Goal: Find specific page/section: Find specific page/section

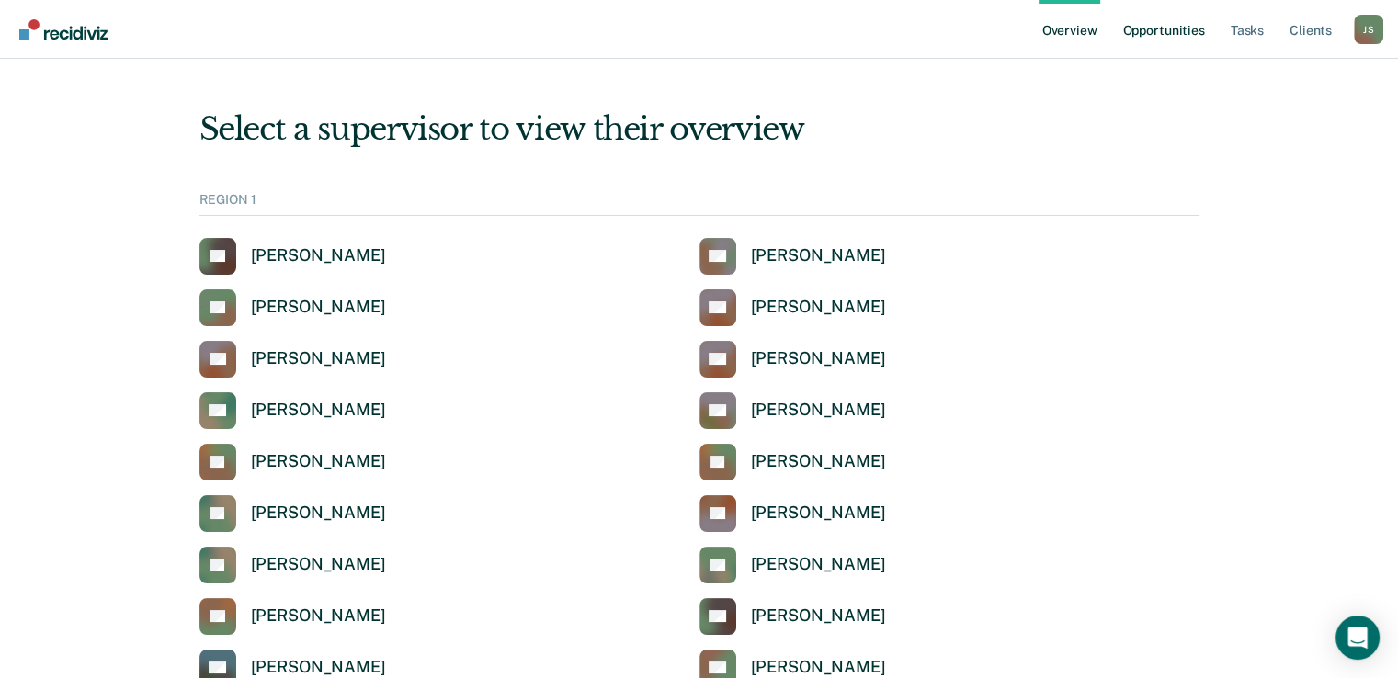
click at [1184, 37] on link "Opportunities" at bounding box center [1163, 29] width 89 height 59
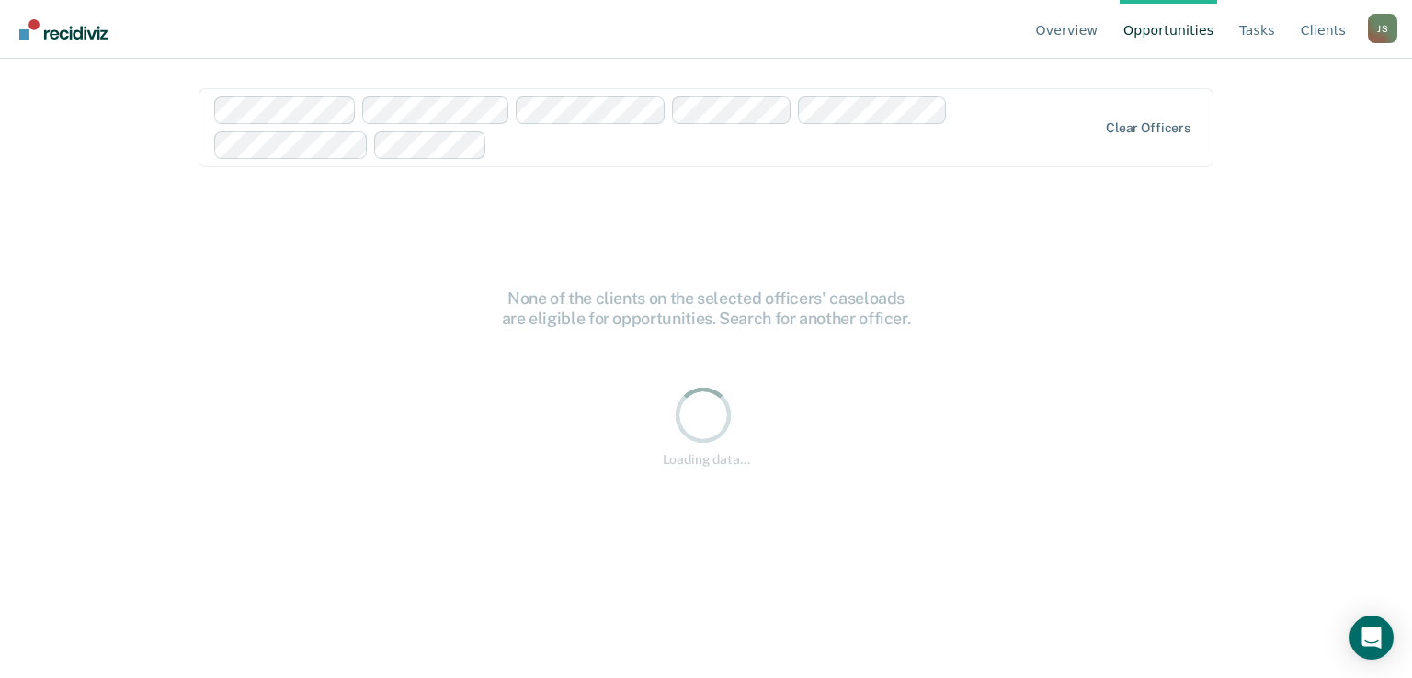
click at [540, 142] on div at bounding box center [795, 144] width 602 height 21
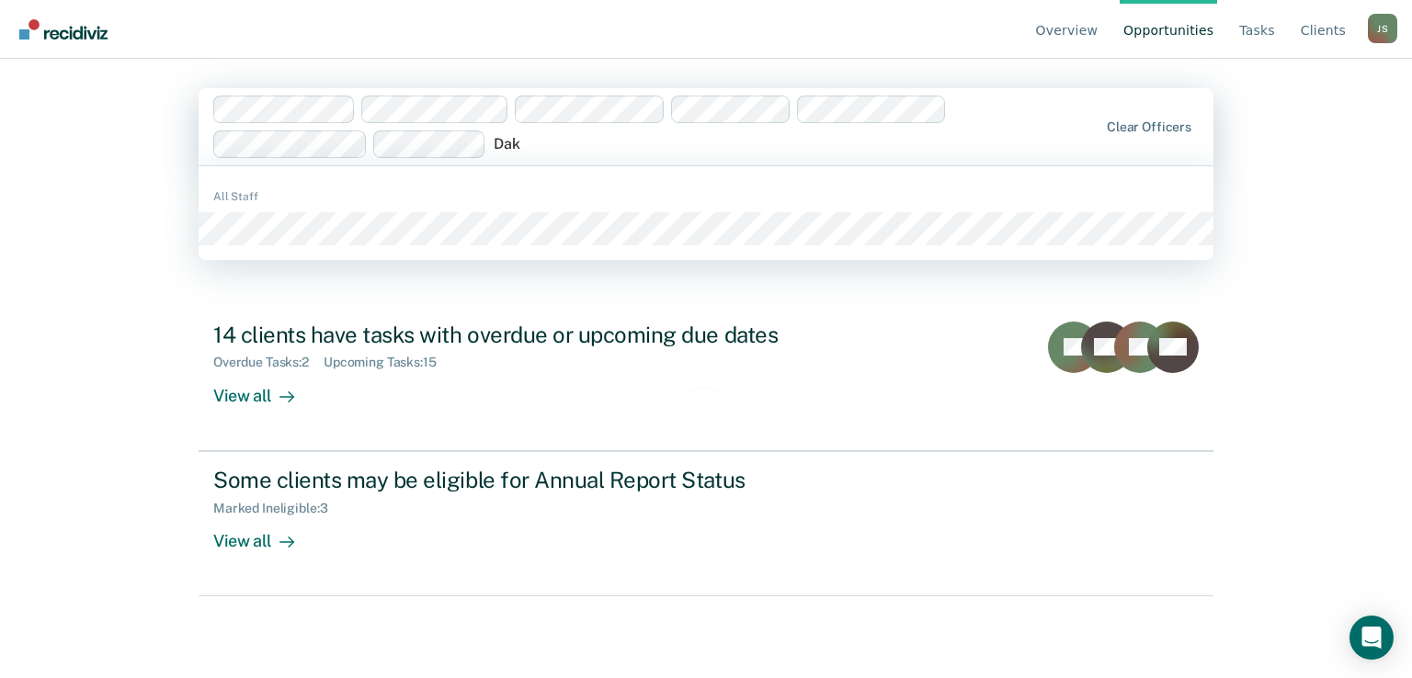
type input "Dako"
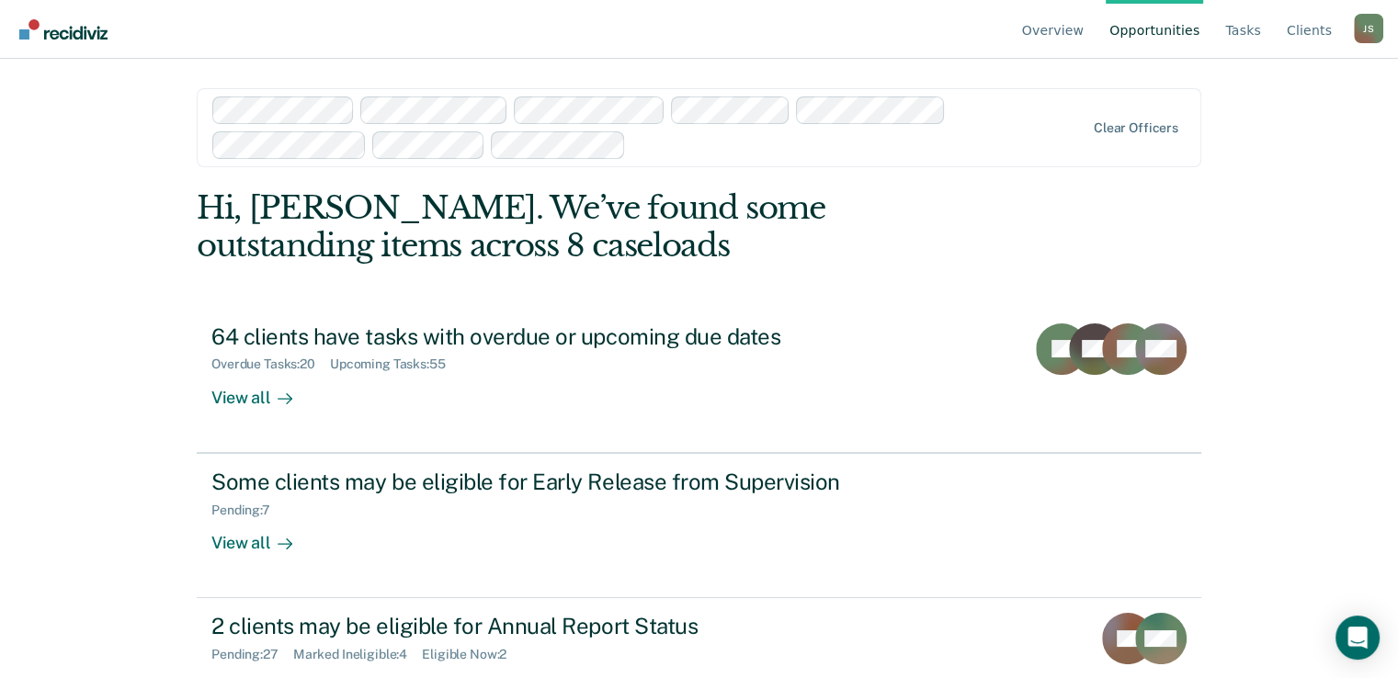
scroll to position [63, 0]
